Goal: Task Accomplishment & Management: Complete application form

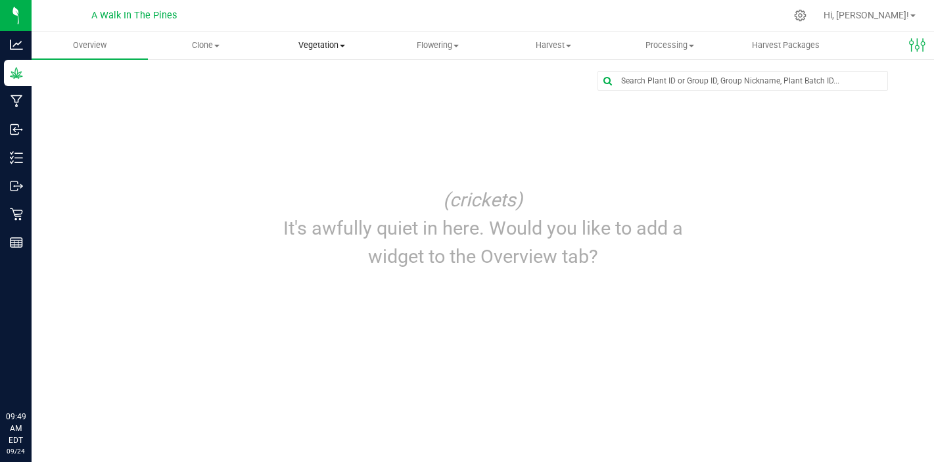
click at [298, 51] on span "Vegetation" at bounding box center [321, 45] width 115 height 12
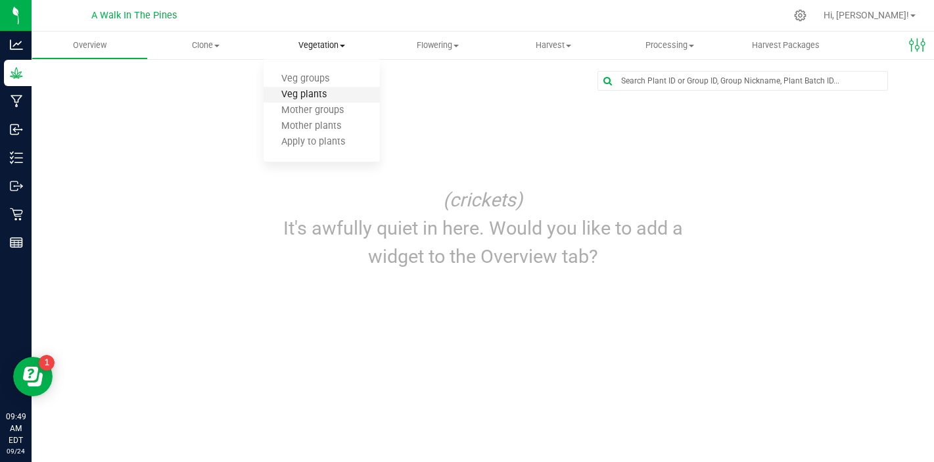
click at [312, 97] on span "Veg plants" at bounding box center [304, 94] width 81 height 11
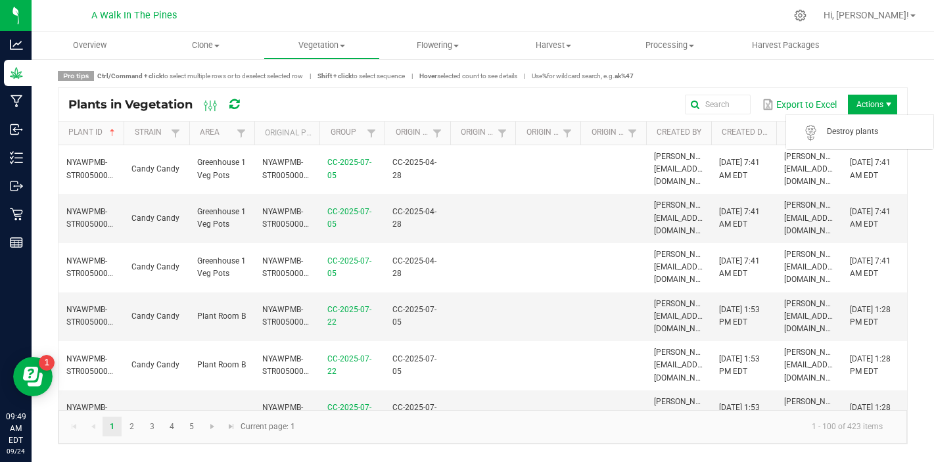
click at [867, 99] on span "Actions" at bounding box center [872, 105] width 49 height 20
click at [110, 45] on span "Overview" at bounding box center [89, 45] width 69 height 12
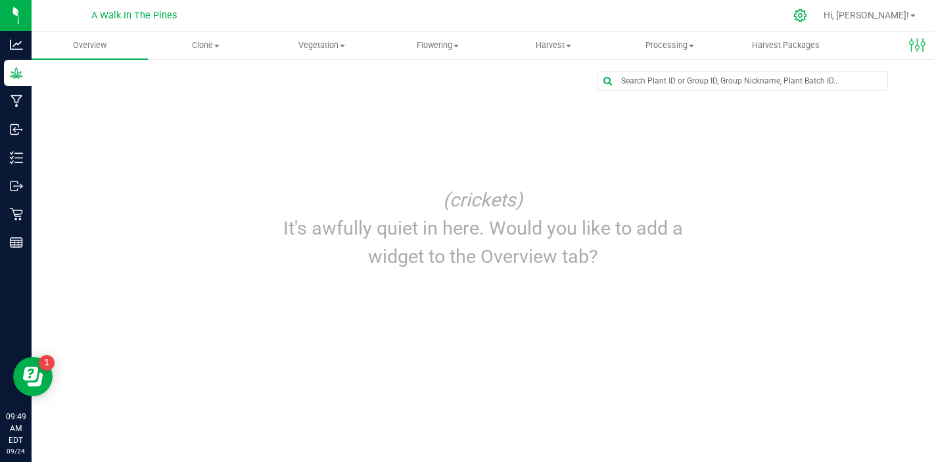
click at [810, 15] on div at bounding box center [800, 16] width 18 height 14
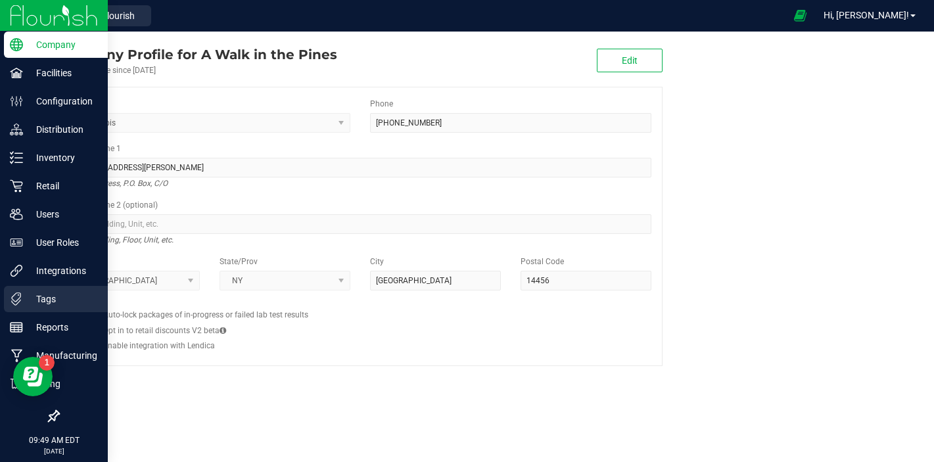
click at [46, 294] on p "Tags" at bounding box center [62, 299] width 79 height 16
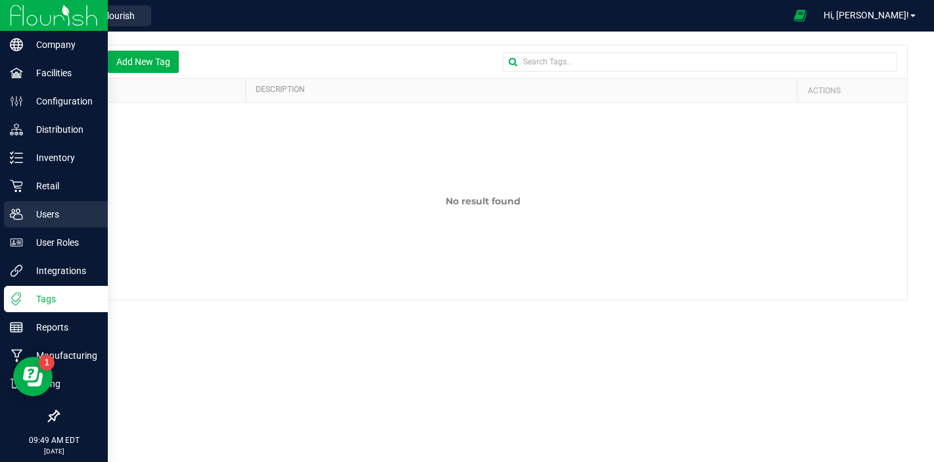
click at [37, 210] on p "Users" at bounding box center [62, 214] width 79 height 16
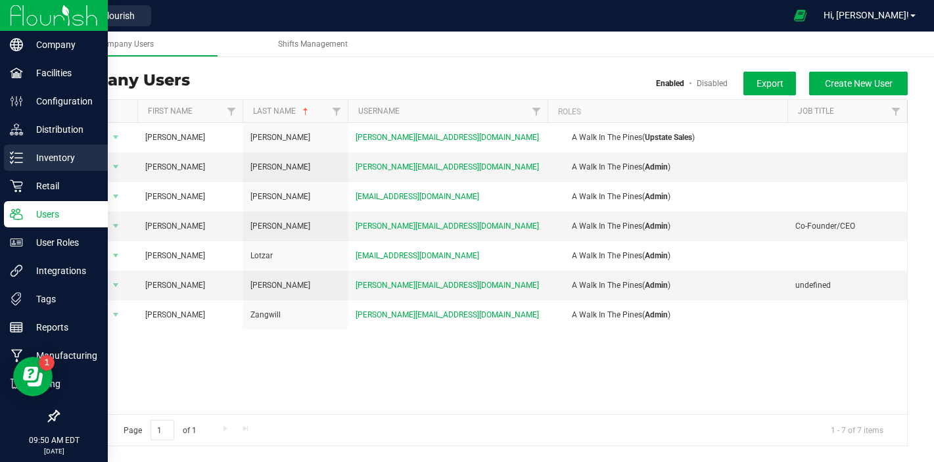
click at [31, 165] on p "Inventory" at bounding box center [62, 158] width 79 height 16
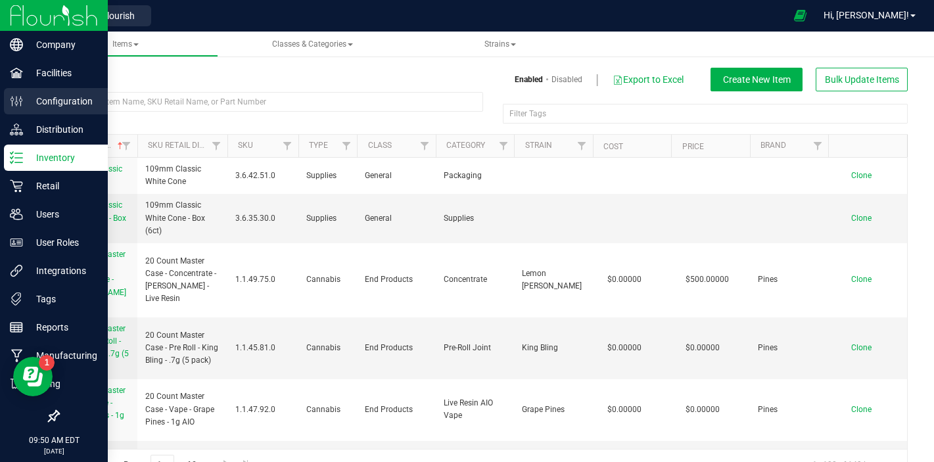
click at [44, 99] on p "Configuration" at bounding box center [62, 101] width 79 height 16
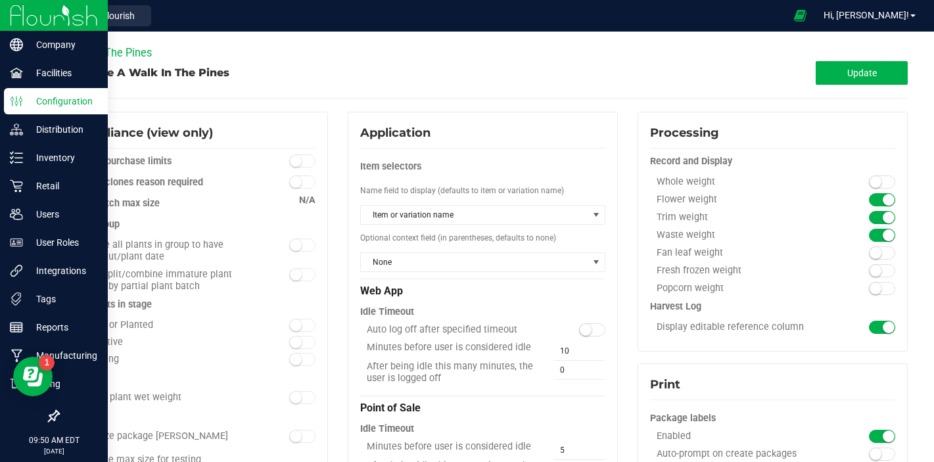
type input "A Walk In The Pines"
click at [59, 153] on p "Inventory" at bounding box center [62, 158] width 79 height 16
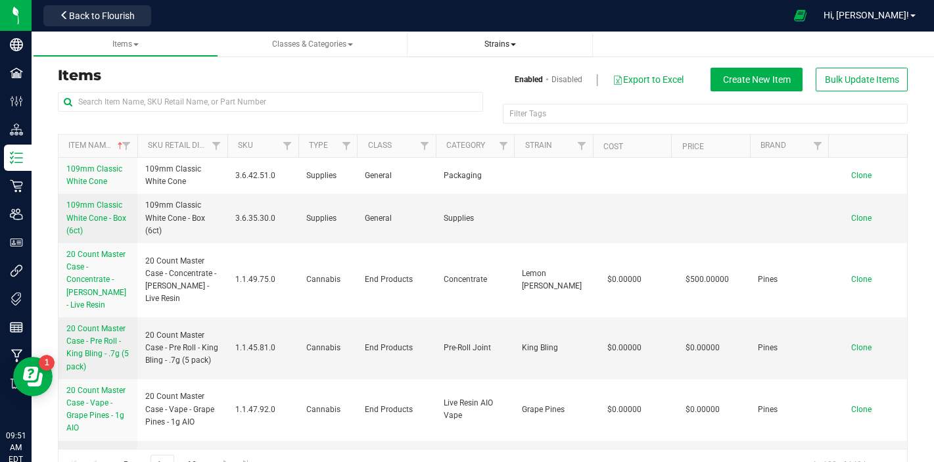
click at [488, 47] on span "Strains" at bounding box center [500, 43] width 32 height 9
click at [452, 101] on span "Create new strain" at bounding box center [463, 98] width 72 height 11
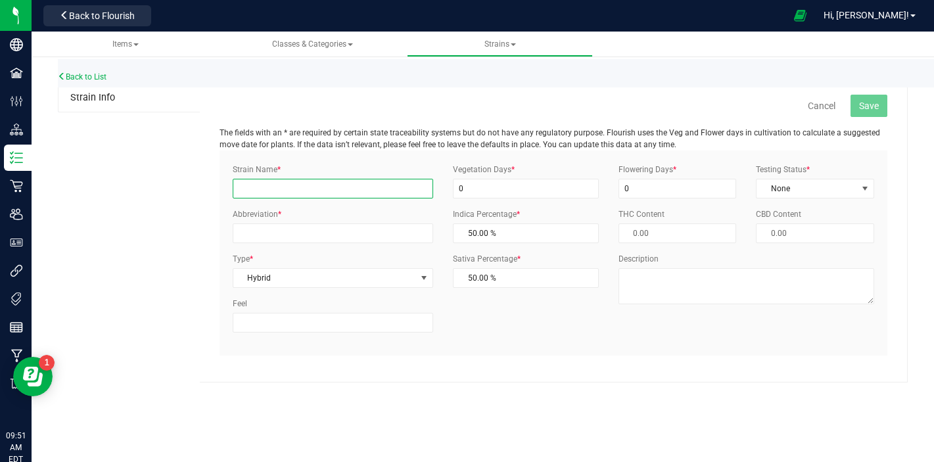
click at [324, 193] on input "Strain Name *" at bounding box center [333, 189] width 201 height 20
click at [342, 190] on input "Strain Name *" at bounding box center [333, 189] width 201 height 20
type input "t"
type input "Thug Roze"
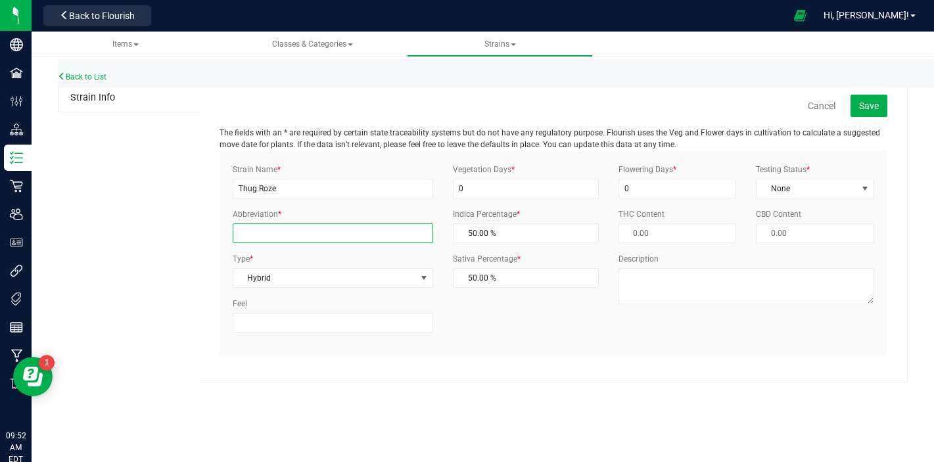
click at [315, 229] on input "Abbreviation *" at bounding box center [333, 234] width 201 height 20
type input "TR"
click at [878, 103] on span "Save" at bounding box center [869, 106] width 20 height 11
click at [261, 229] on input "TR" at bounding box center [333, 234] width 201 height 20
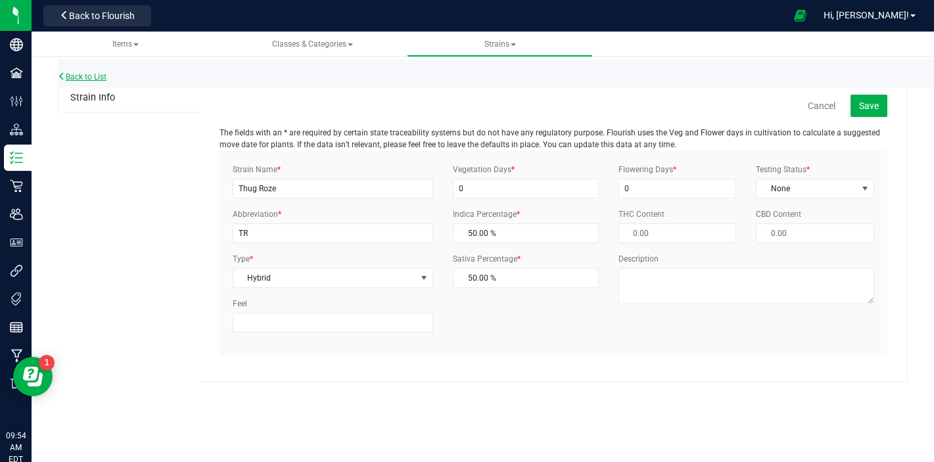
click at [89, 77] on link "Back to List" at bounding box center [82, 76] width 49 height 9
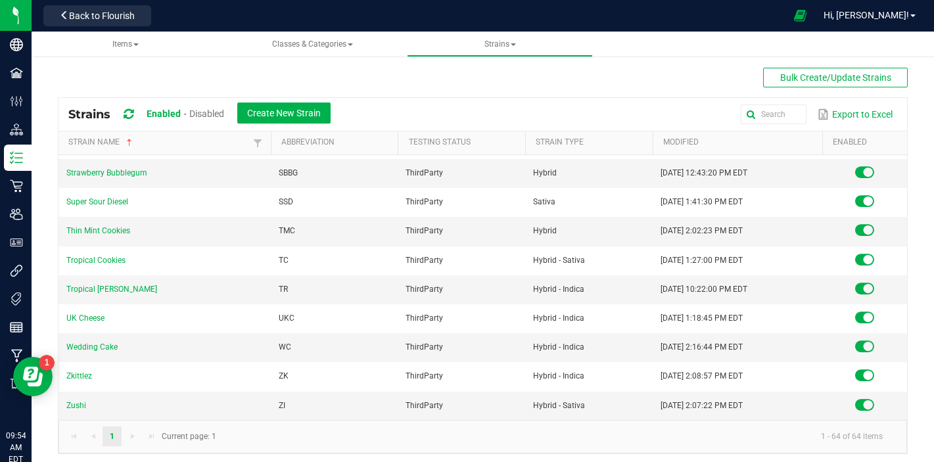
scroll to position [5, 0]
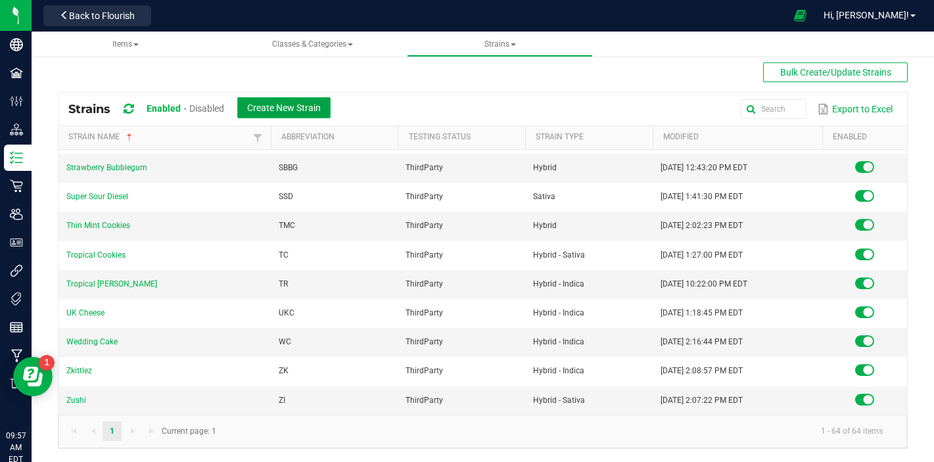
click at [310, 106] on span "Create New Strain" at bounding box center [284, 108] width 74 height 11
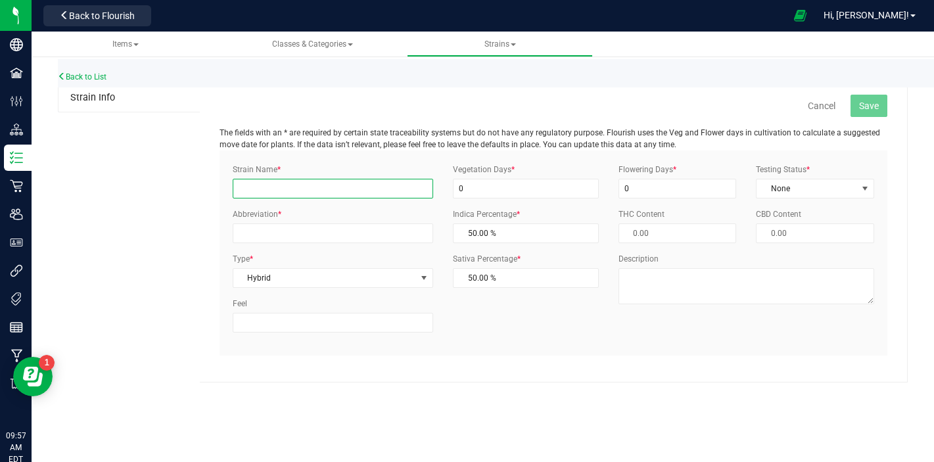
click at [302, 182] on input "Strain Name *" at bounding box center [333, 189] width 201 height 20
type input "Thug Roze"
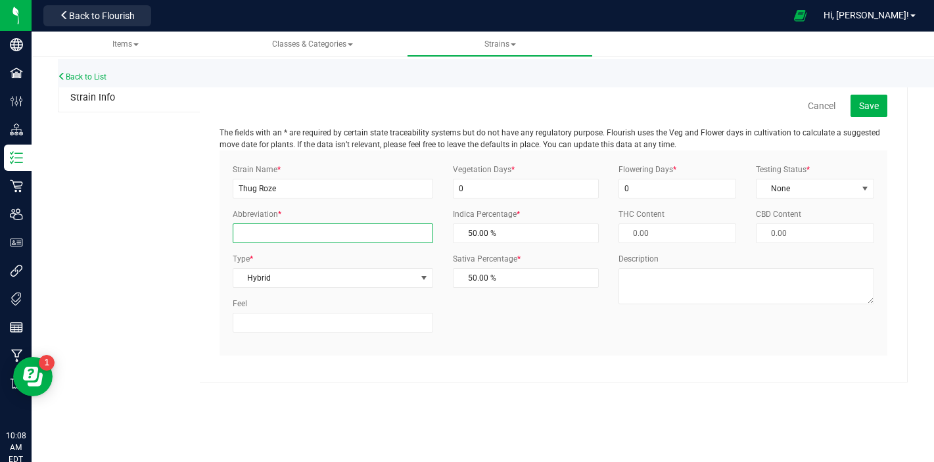
click at [249, 225] on input "Abbreviation *" at bounding box center [333, 234] width 201 height 20
type input "TGR"
click at [864, 101] on span "Save" at bounding box center [869, 106] width 20 height 11
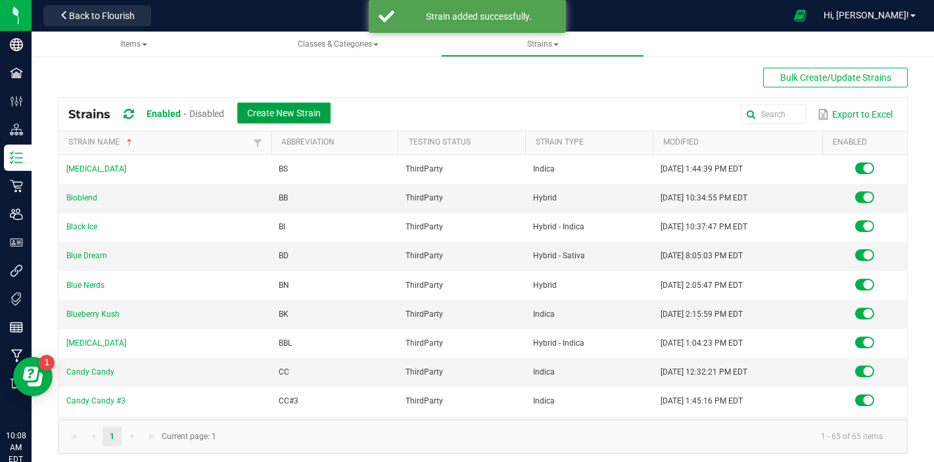
click at [308, 116] on span "Create New Strain" at bounding box center [284, 113] width 74 height 11
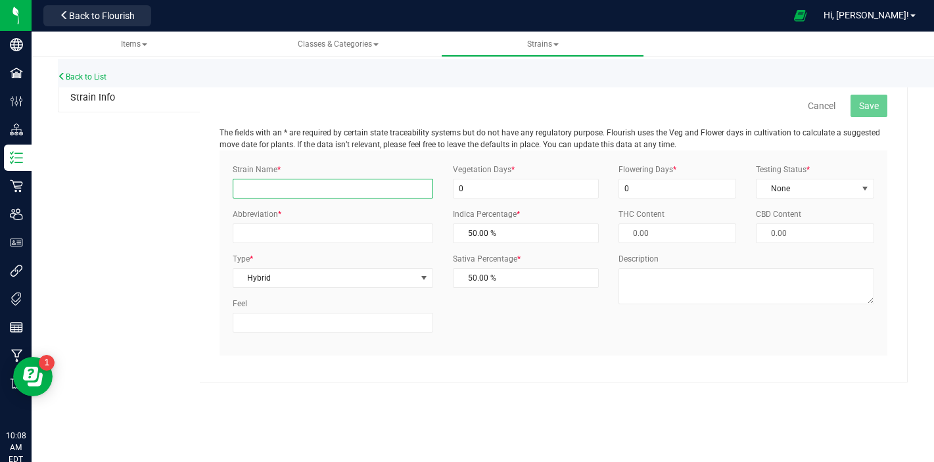
click at [327, 191] on input "Strain Name *" at bounding box center [333, 189] width 201 height 20
type input "Sour Dizzle #2"
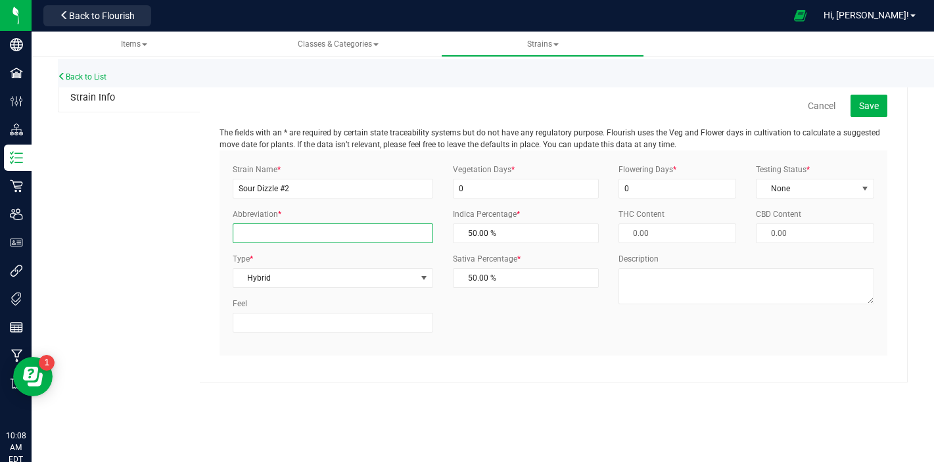
click at [310, 238] on input "Abbreviation *" at bounding box center [333, 234] width 201 height 20
click at [96, 76] on link "Back to List" at bounding box center [82, 76] width 49 height 9
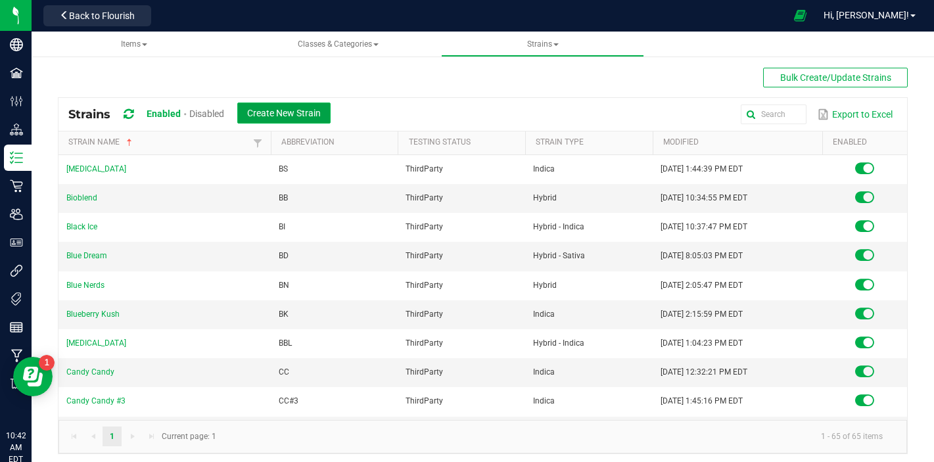
click at [285, 116] on span "Create New Strain" at bounding box center [284, 113] width 74 height 11
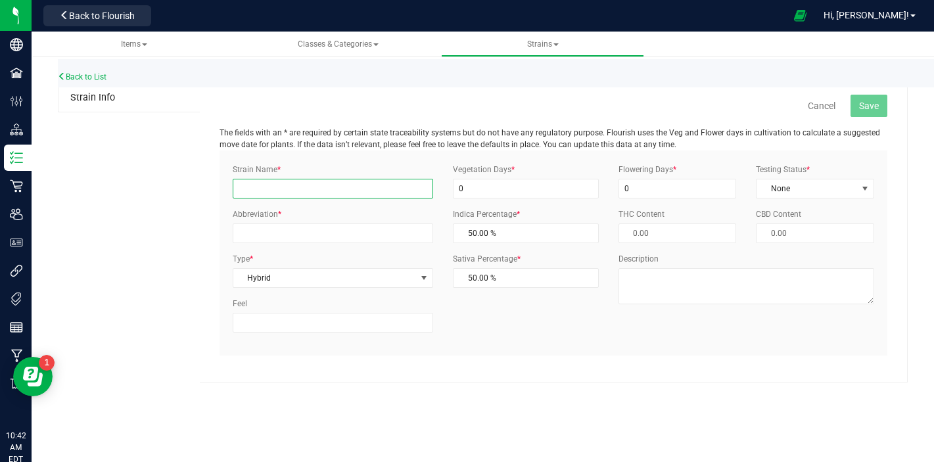
click at [287, 191] on input "Strain Name *" at bounding box center [333, 189] width 201 height 20
type input "Mimosa Orange Punch"
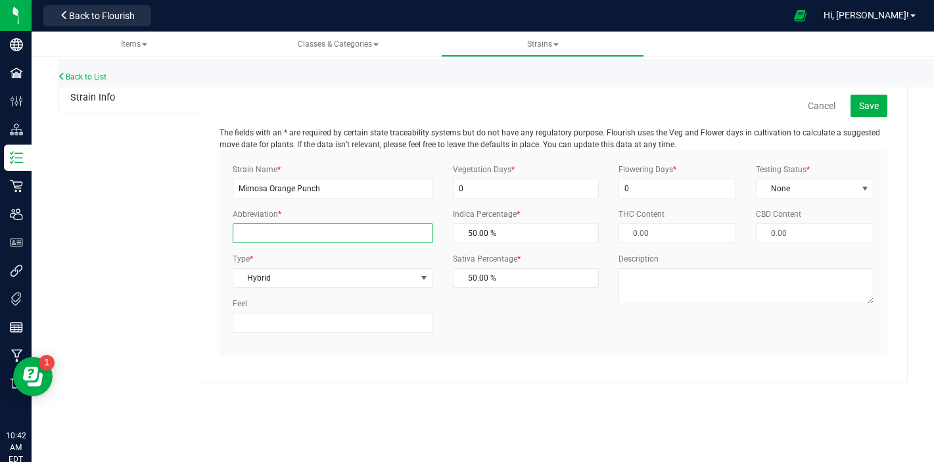
click at [272, 241] on input "Abbreviation *" at bounding box center [333, 234] width 201 height 20
type input "MOP"
click at [853, 108] on button "Save" at bounding box center [869, 106] width 37 height 22
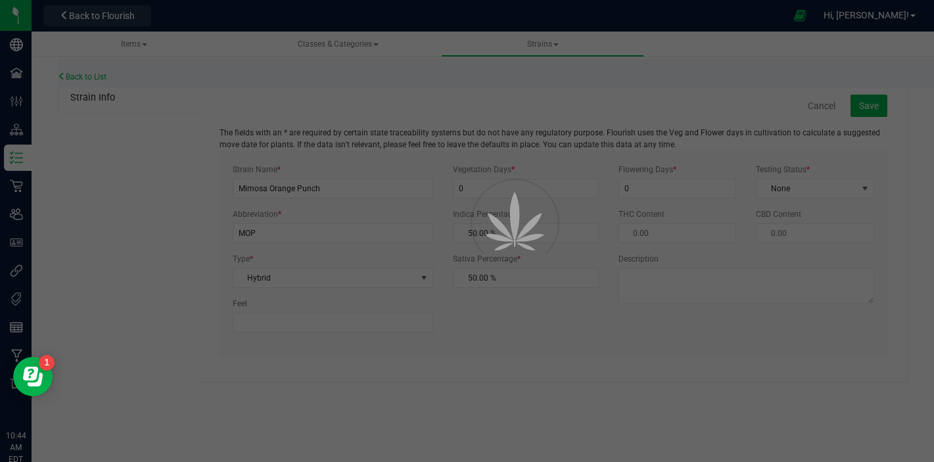
click at [688, 167] on div at bounding box center [467, 231] width 934 height 462
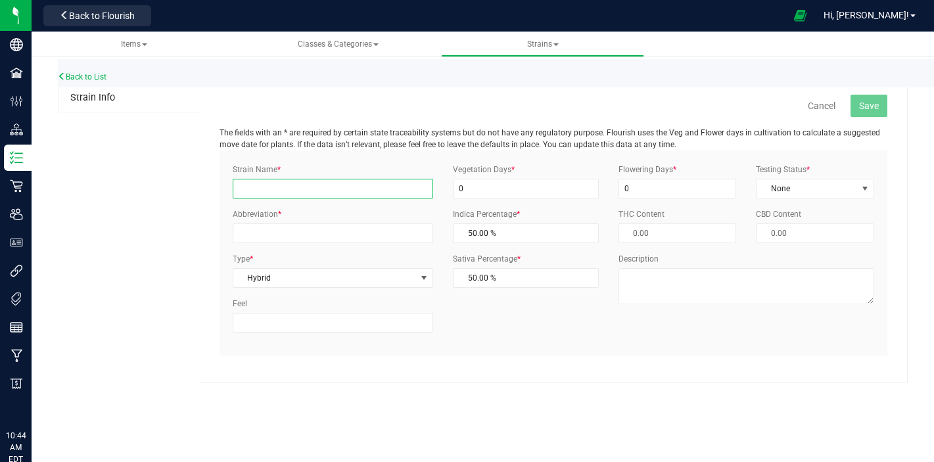
click at [285, 181] on input "Strain Name *" at bounding box center [333, 189] width 201 height 20
type input "Mimosa Orange Punch"
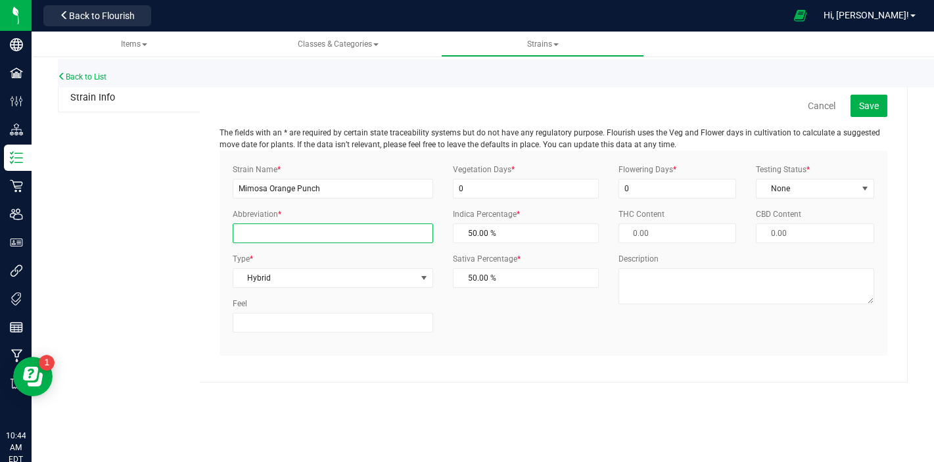
click at [283, 234] on input "Abbreviation *" at bounding box center [333, 234] width 201 height 20
type input "MOP"
click at [882, 101] on button "Save" at bounding box center [869, 106] width 37 height 22
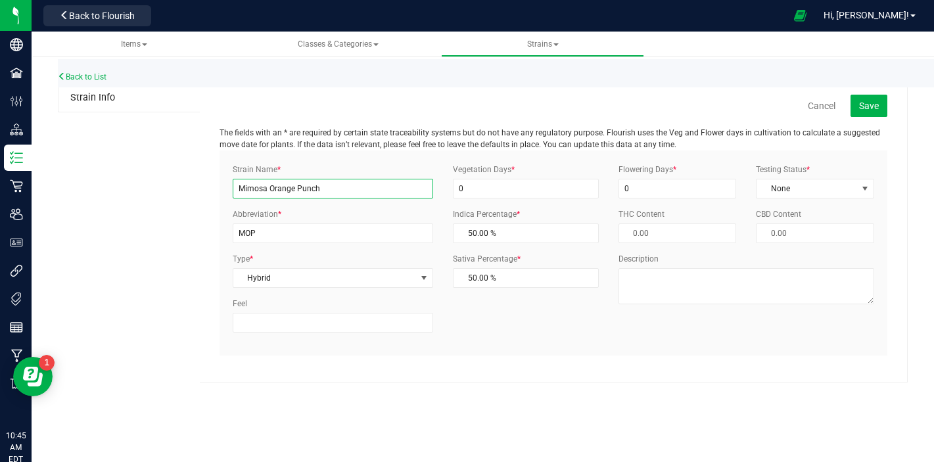
click at [337, 185] on input "Mimosa Orange Punch" at bounding box center [333, 189] width 201 height 20
type input "M"
type input "Cherry Banana"
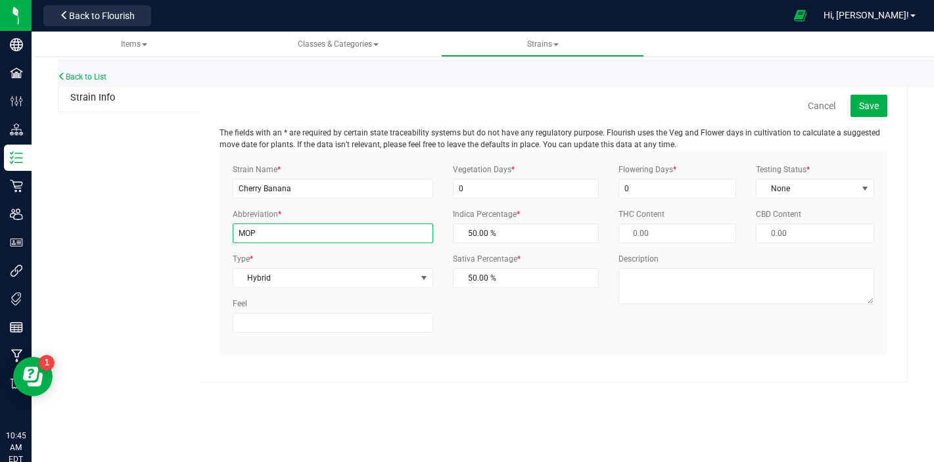
click at [323, 235] on input "MOP" at bounding box center [333, 234] width 201 height 20
type input "M"
type input "CB"
click at [878, 97] on button "Save" at bounding box center [869, 106] width 37 height 22
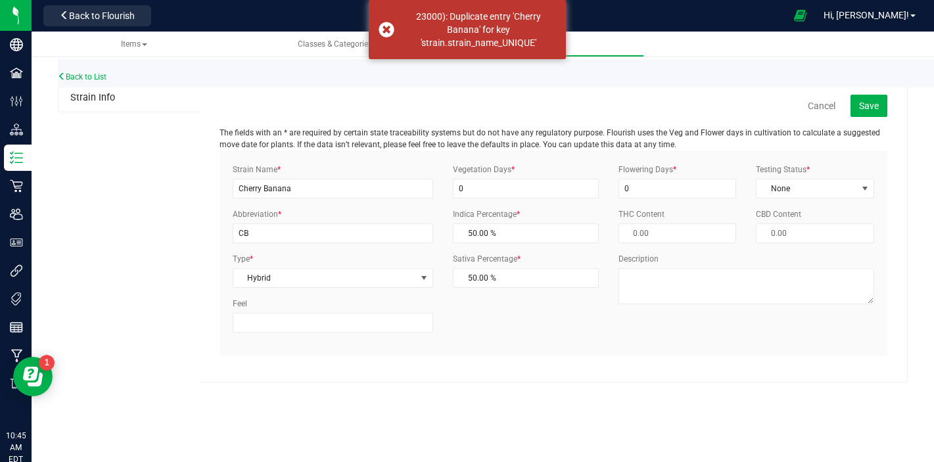
click at [106, 72] on div "Back to List" at bounding box center [525, 73] width 934 height 28
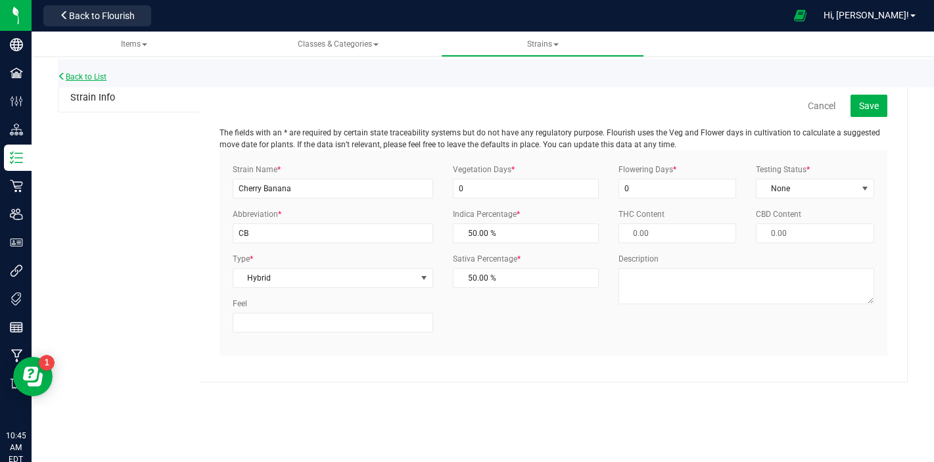
click at [96, 77] on link "Back to List" at bounding box center [82, 76] width 49 height 9
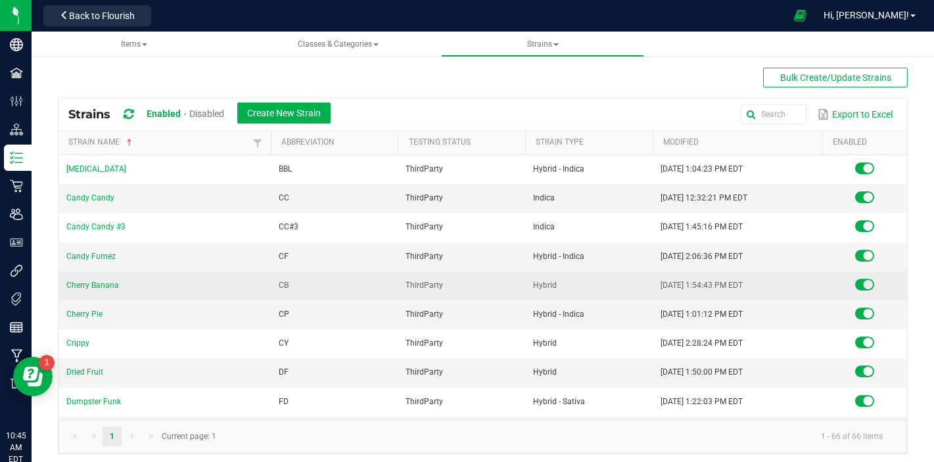
scroll to position [181, 0]
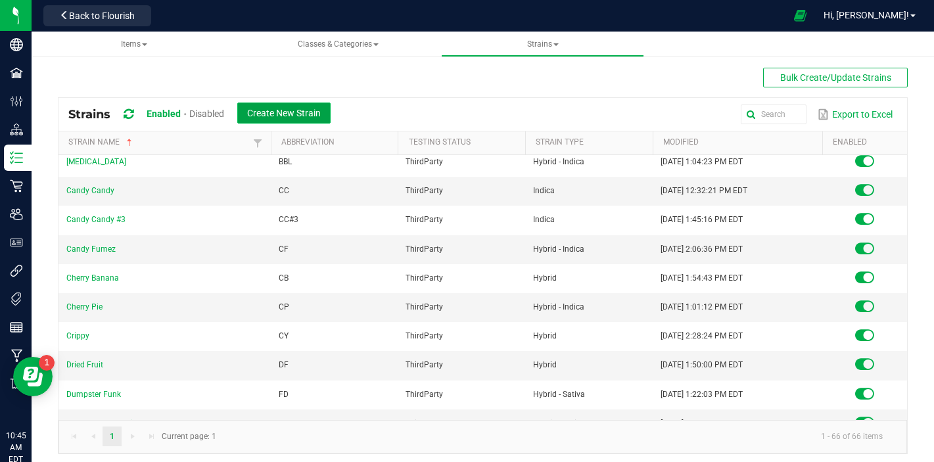
click at [279, 121] on button "Create New Strain" at bounding box center [283, 113] width 93 height 21
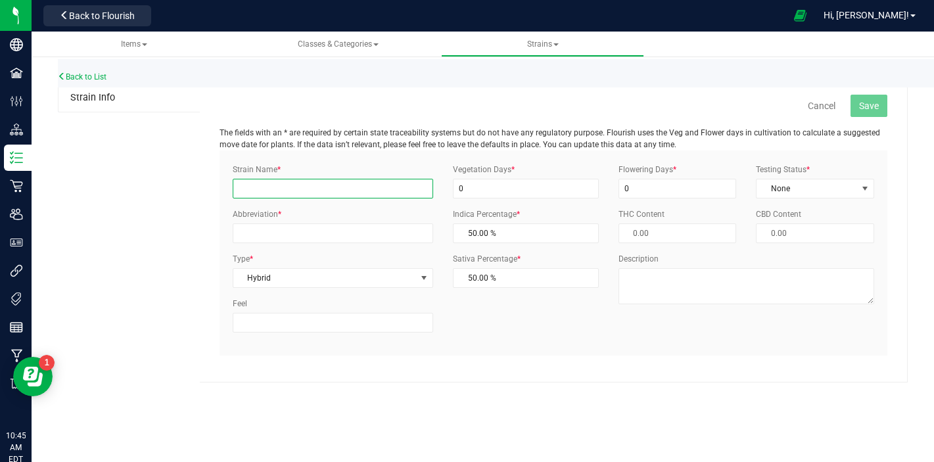
click at [279, 183] on input "Strain Name *" at bounding box center [333, 189] width 201 height 20
type input "Red Hot Cookies"
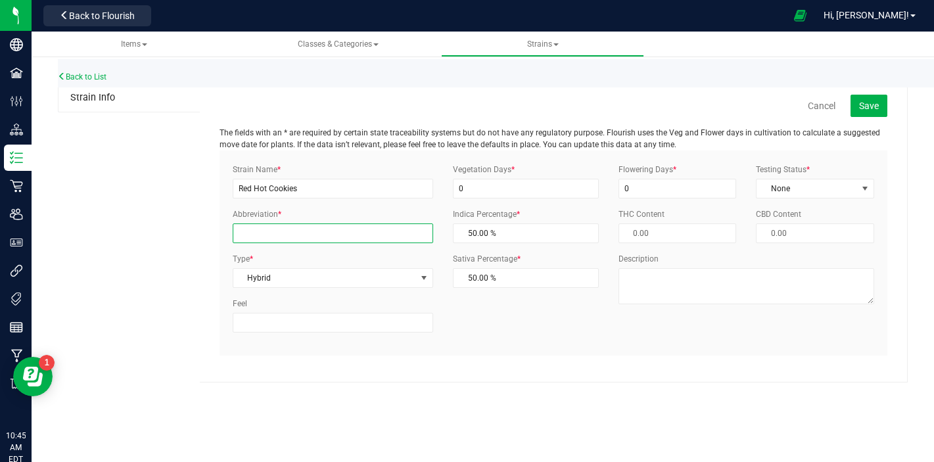
click at [271, 235] on input "Abbreviation *" at bounding box center [333, 234] width 201 height 20
type input "RHC"
click at [855, 112] on button "Save" at bounding box center [869, 106] width 37 height 22
